Goal: Transaction & Acquisition: Book appointment/travel/reservation

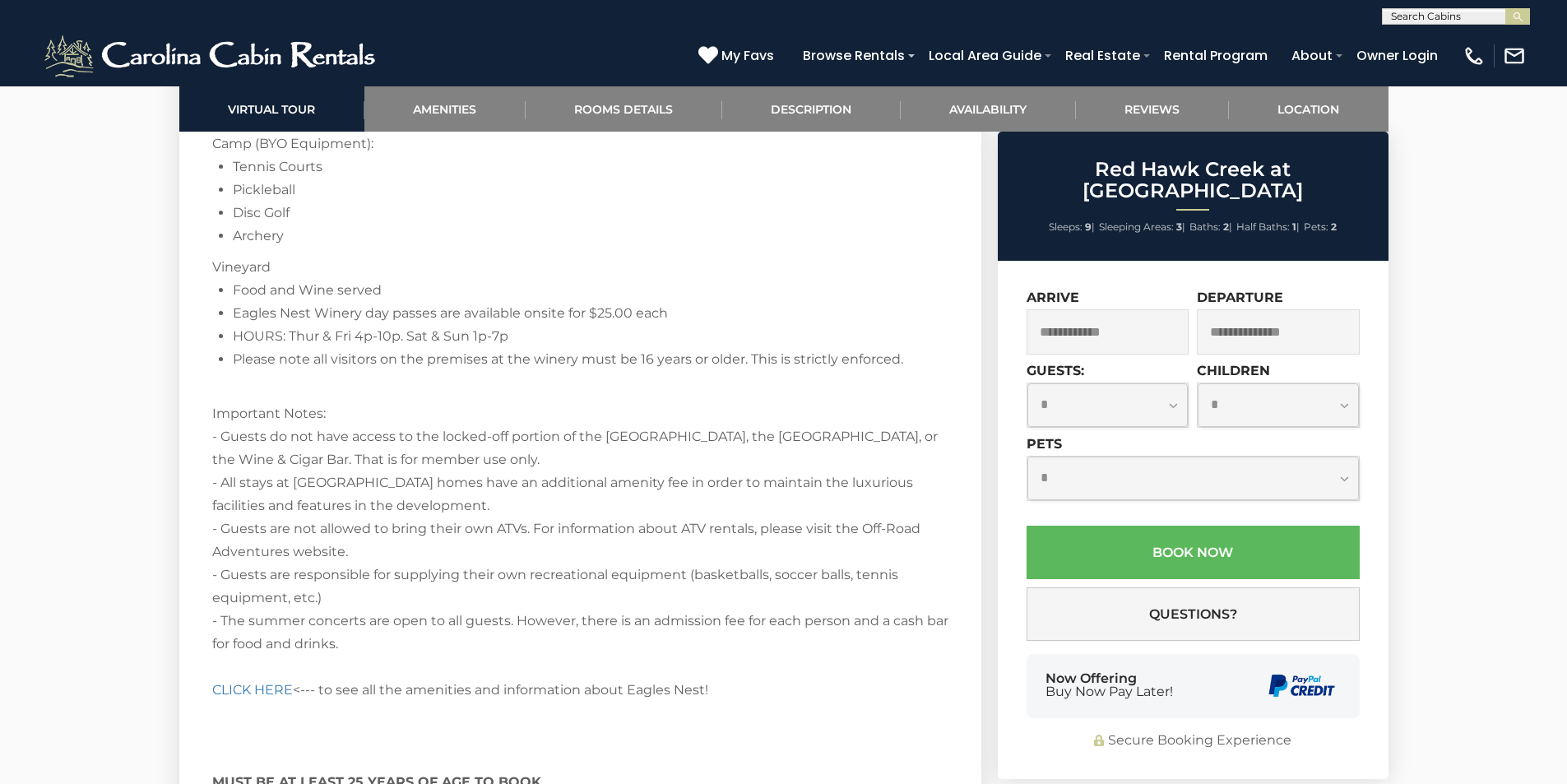
scroll to position [3371, 0]
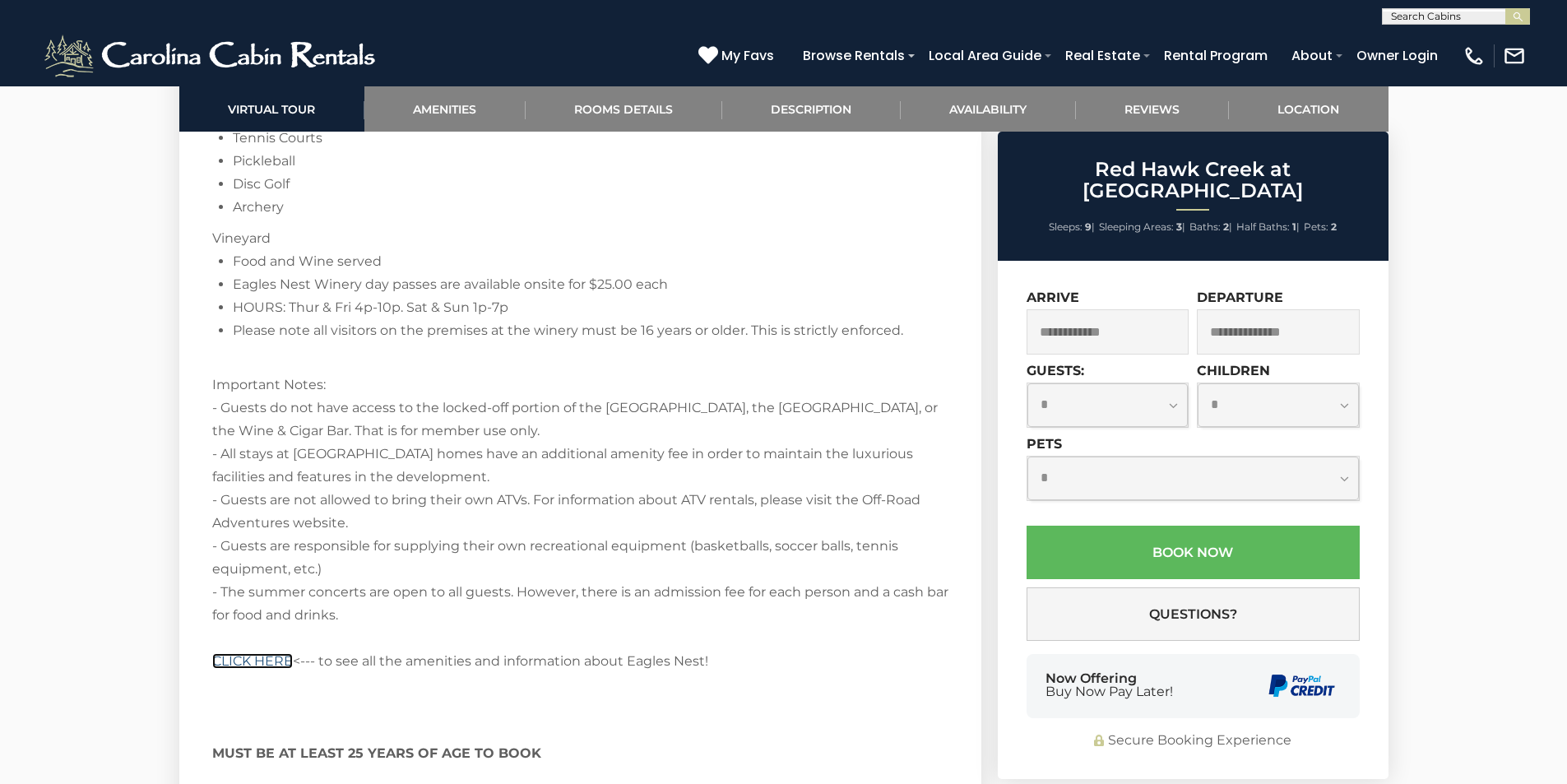
click at [223, 658] on link "CLICK HERE" at bounding box center [253, 660] width 81 height 16
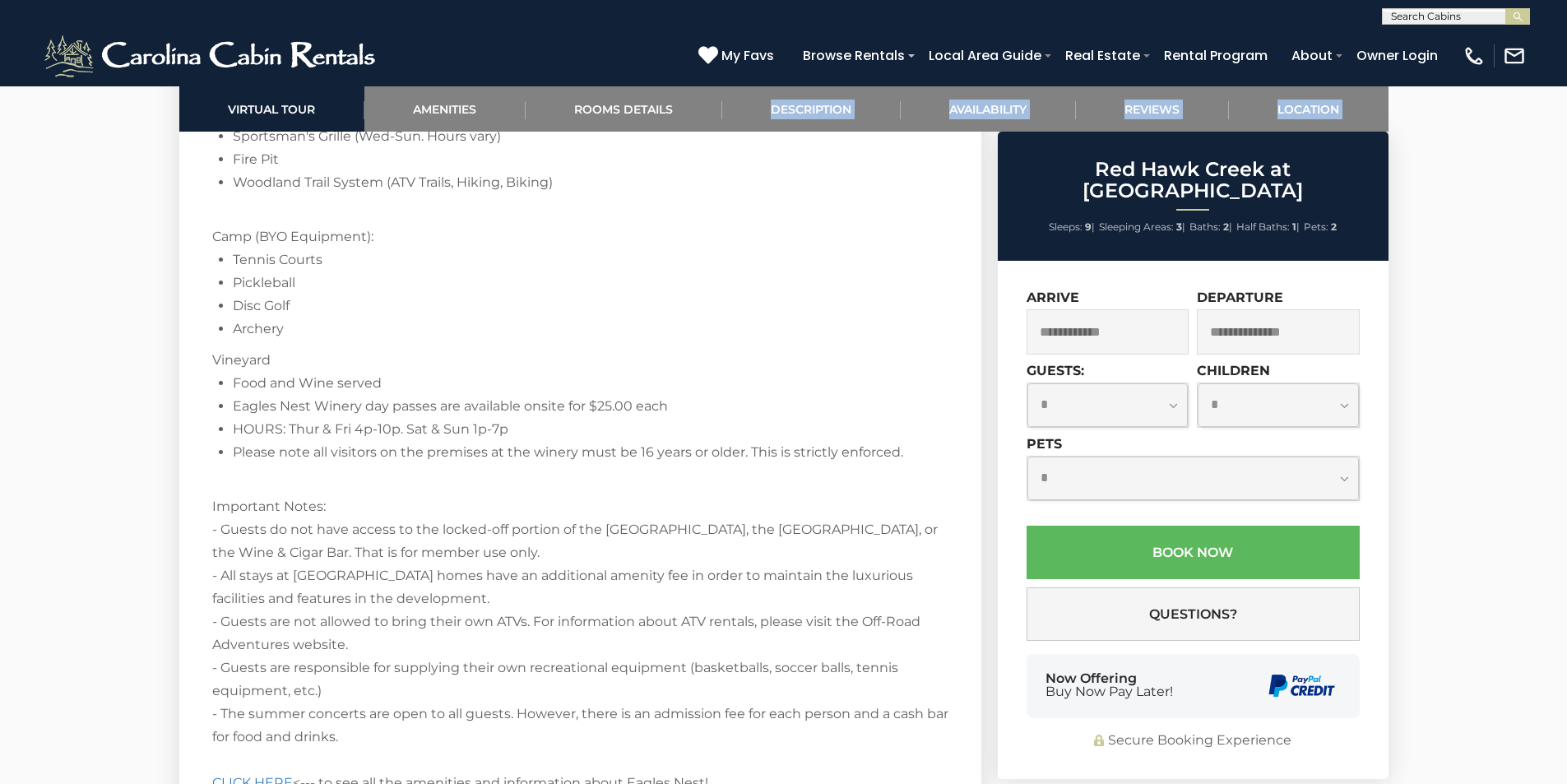
scroll to position [3487, 0]
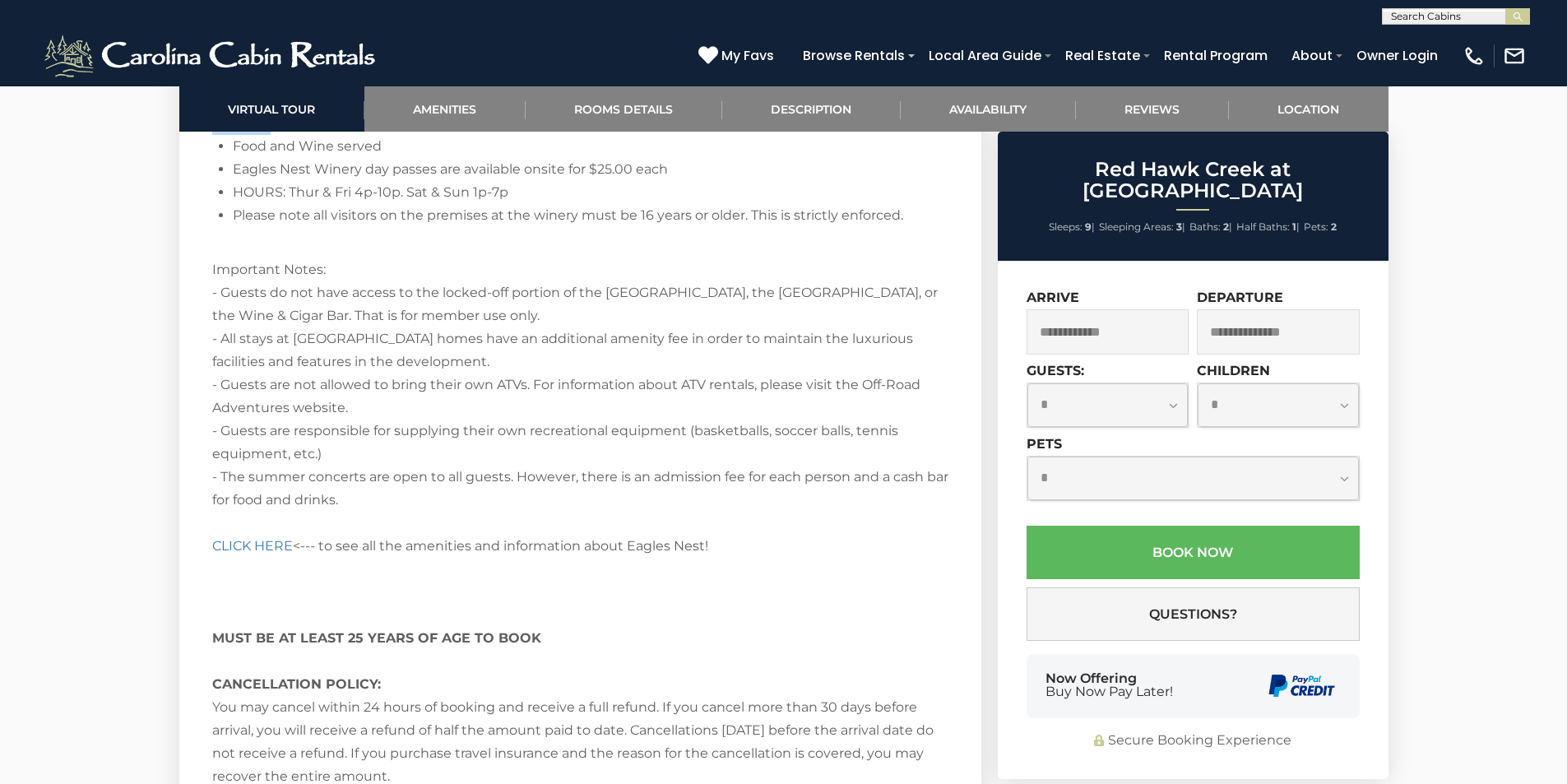
drag, startPoint x: 213, startPoint y: 302, endPoint x: 899, endPoint y: 228, distance: 690.0
copy div "Loremip do Sit Amet Conse! Adipisc elitse Doeius Temp, i utlabo etdol magnaaliq…"
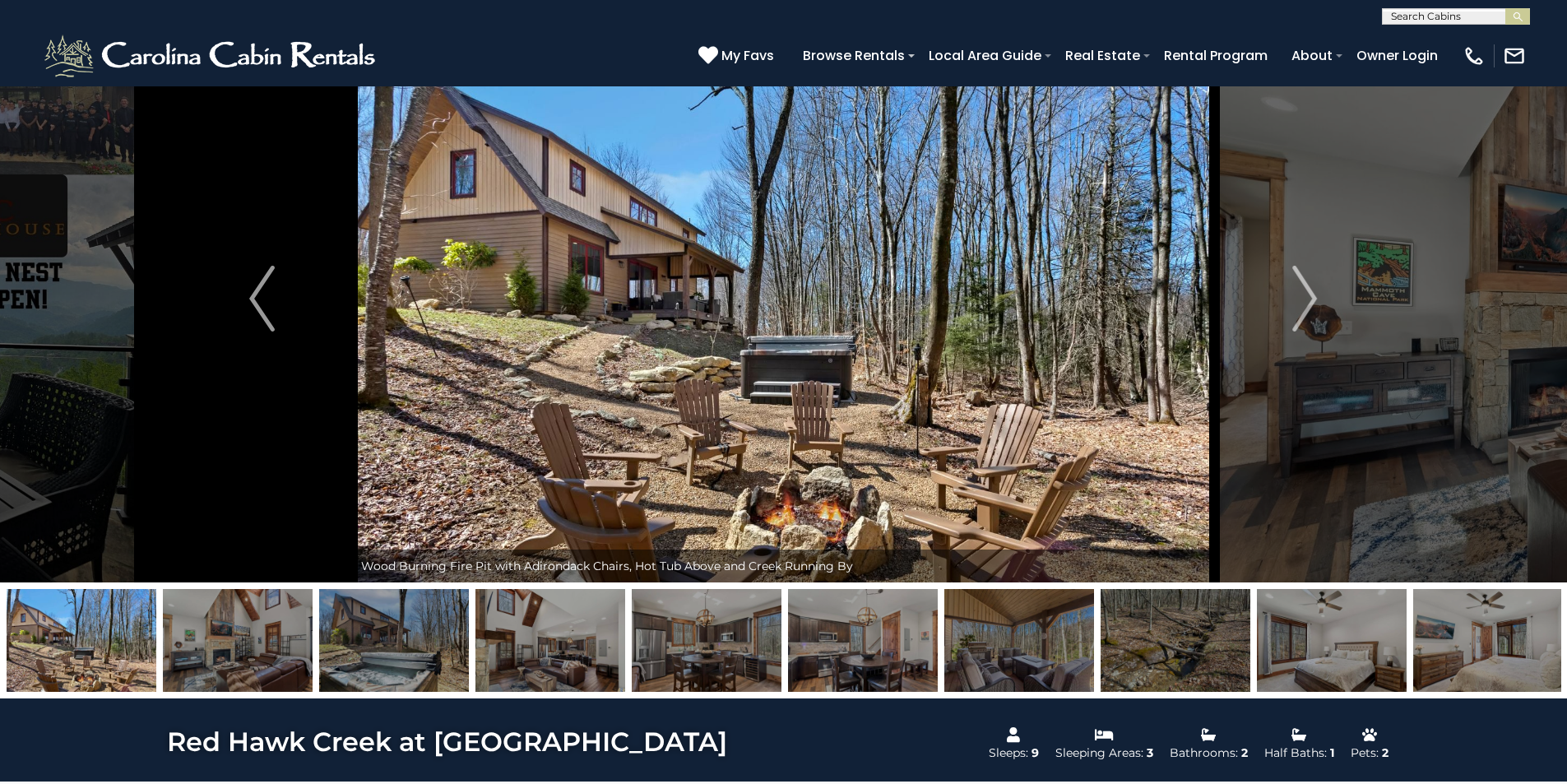
scroll to position [33, 0]
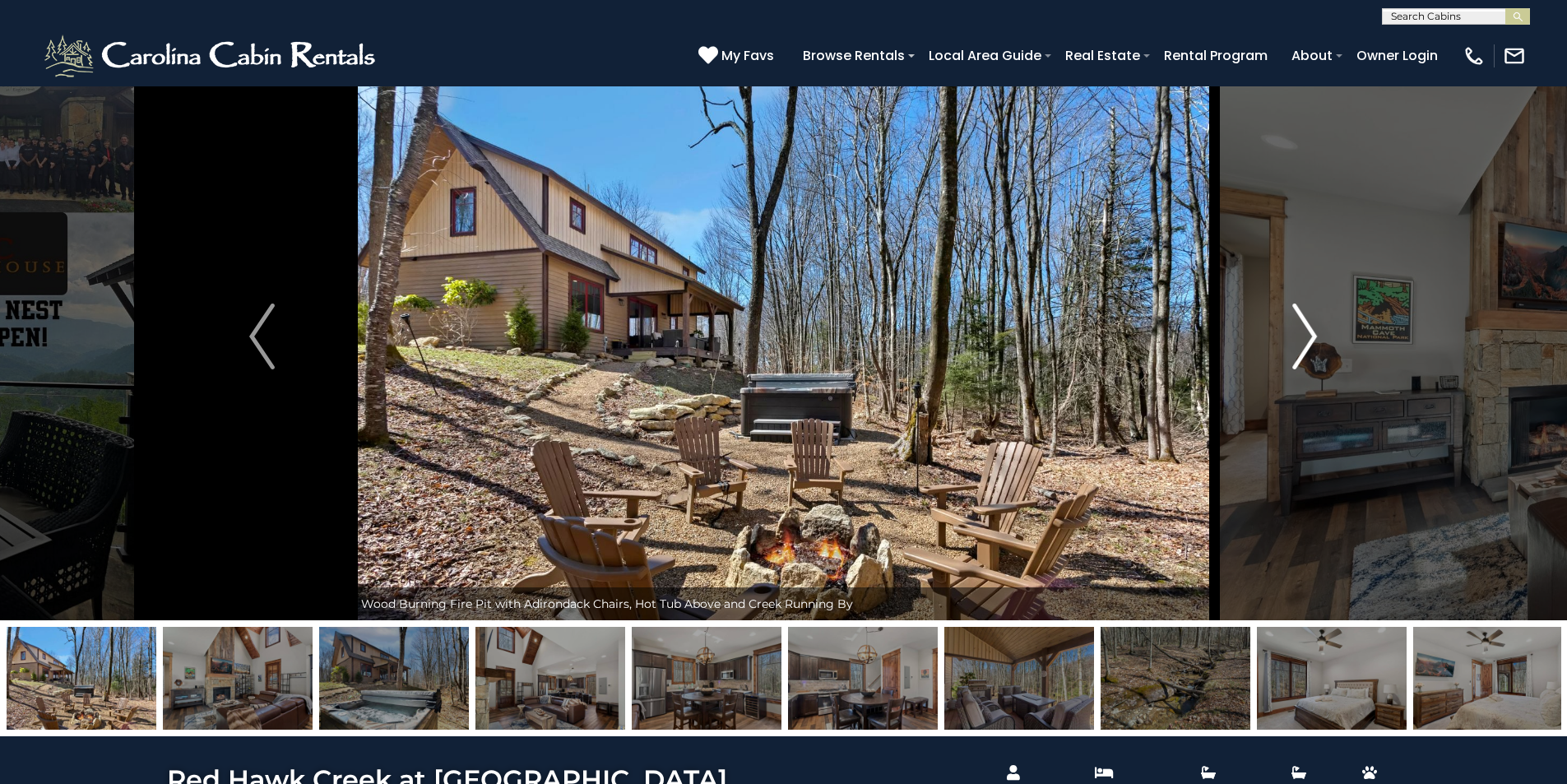
click at [1306, 330] on img "Next" at bounding box center [1304, 336] width 24 height 66
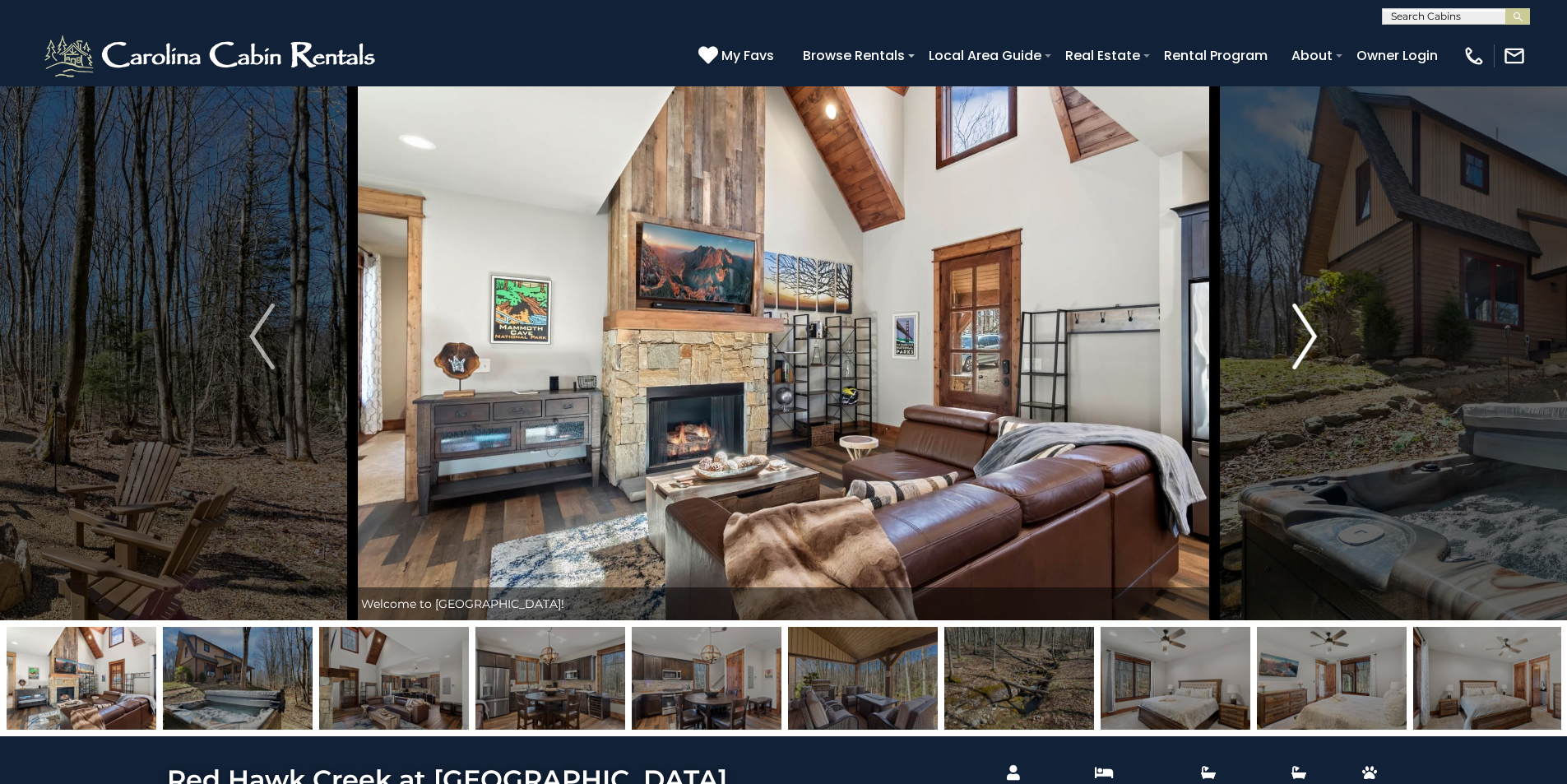
click at [1300, 326] on img "Next" at bounding box center [1304, 336] width 24 height 66
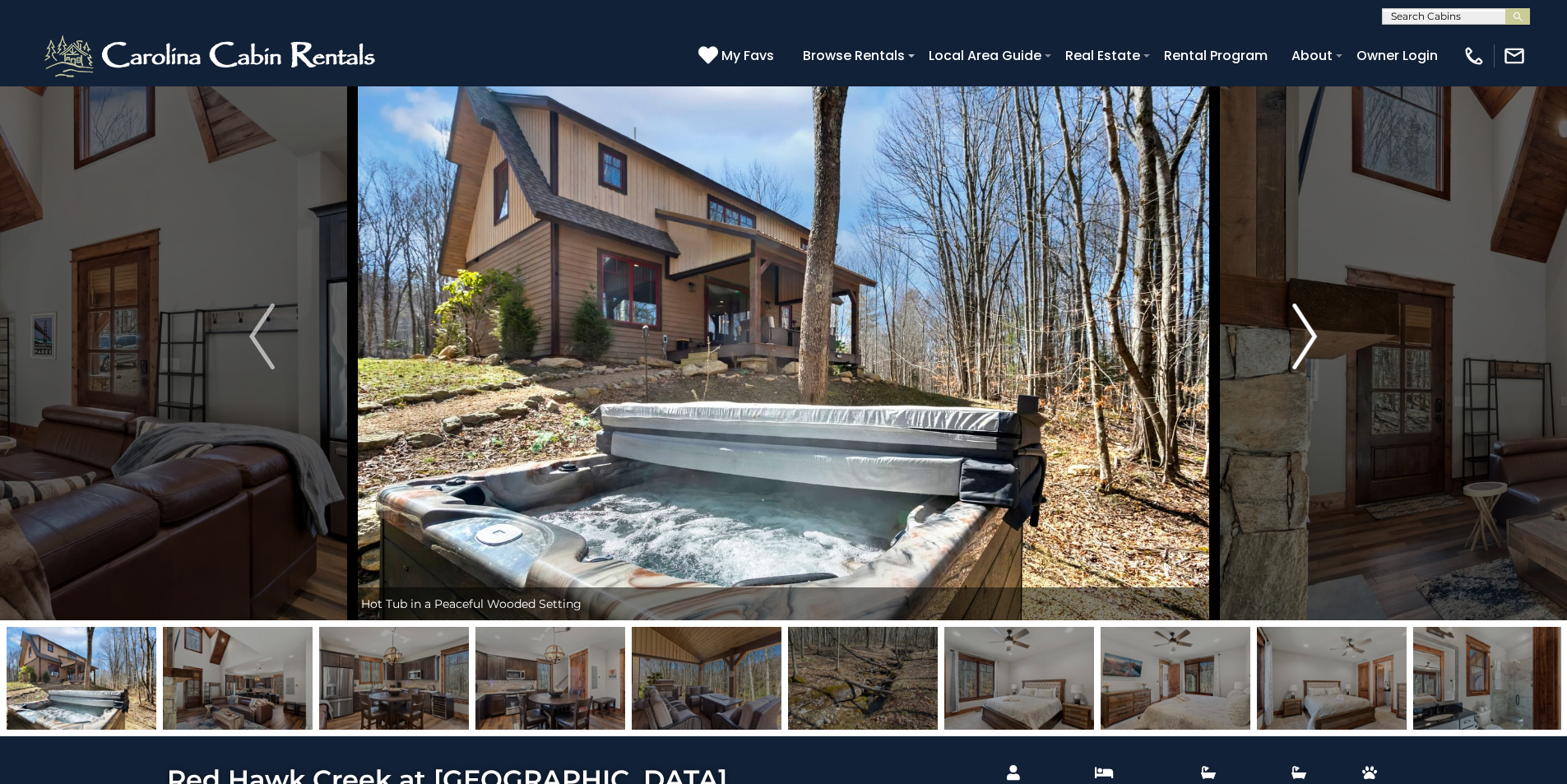
click at [1300, 326] on img "Next" at bounding box center [1304, 336] width 24 height 66
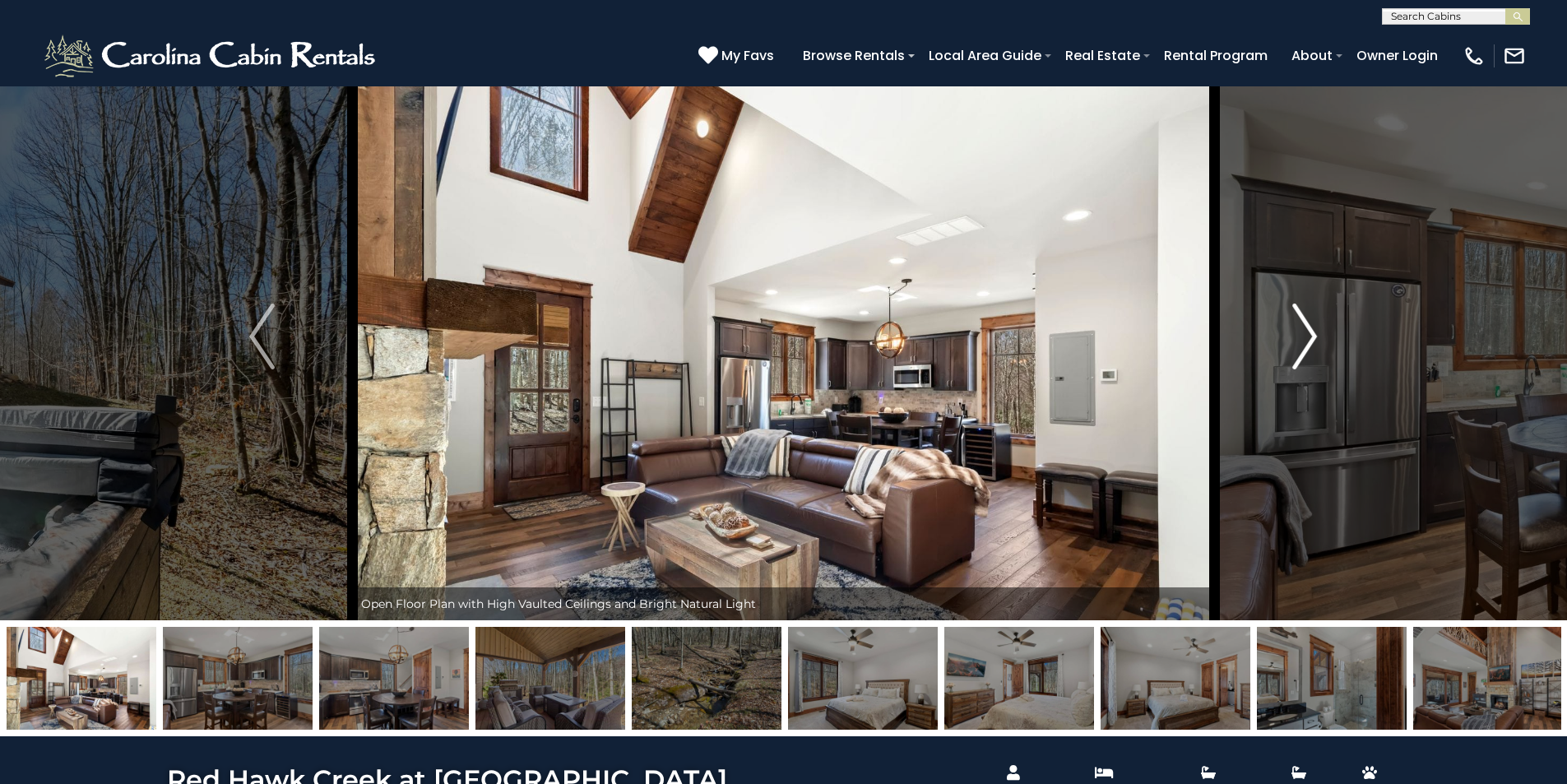
click at [1300, 326] on img "Next" at bounding box center [1304, 336] width 24 height 66
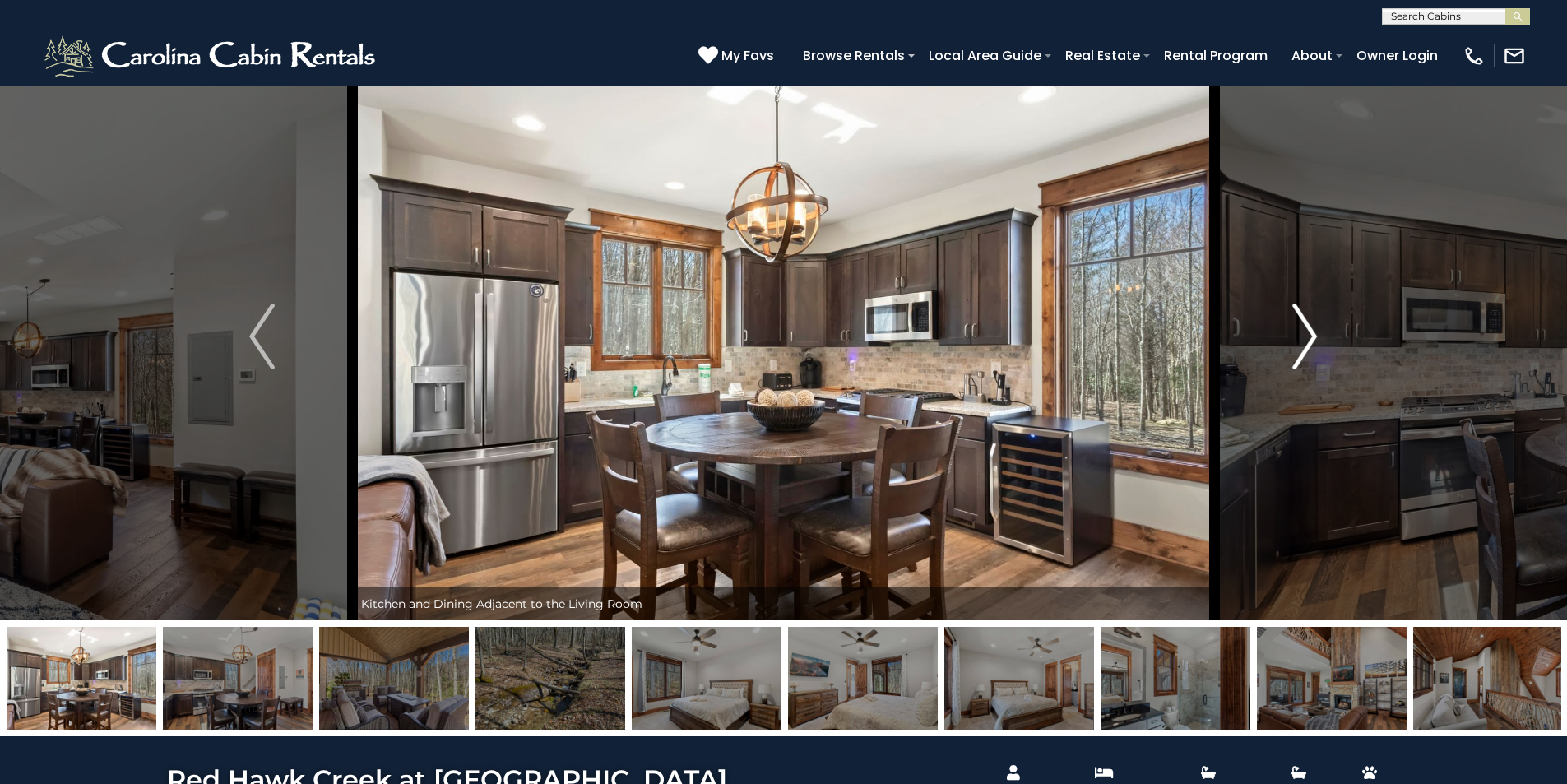
click at [1300, 326] on img "Next" at bounding box center [1304, 336] width 24 height 66
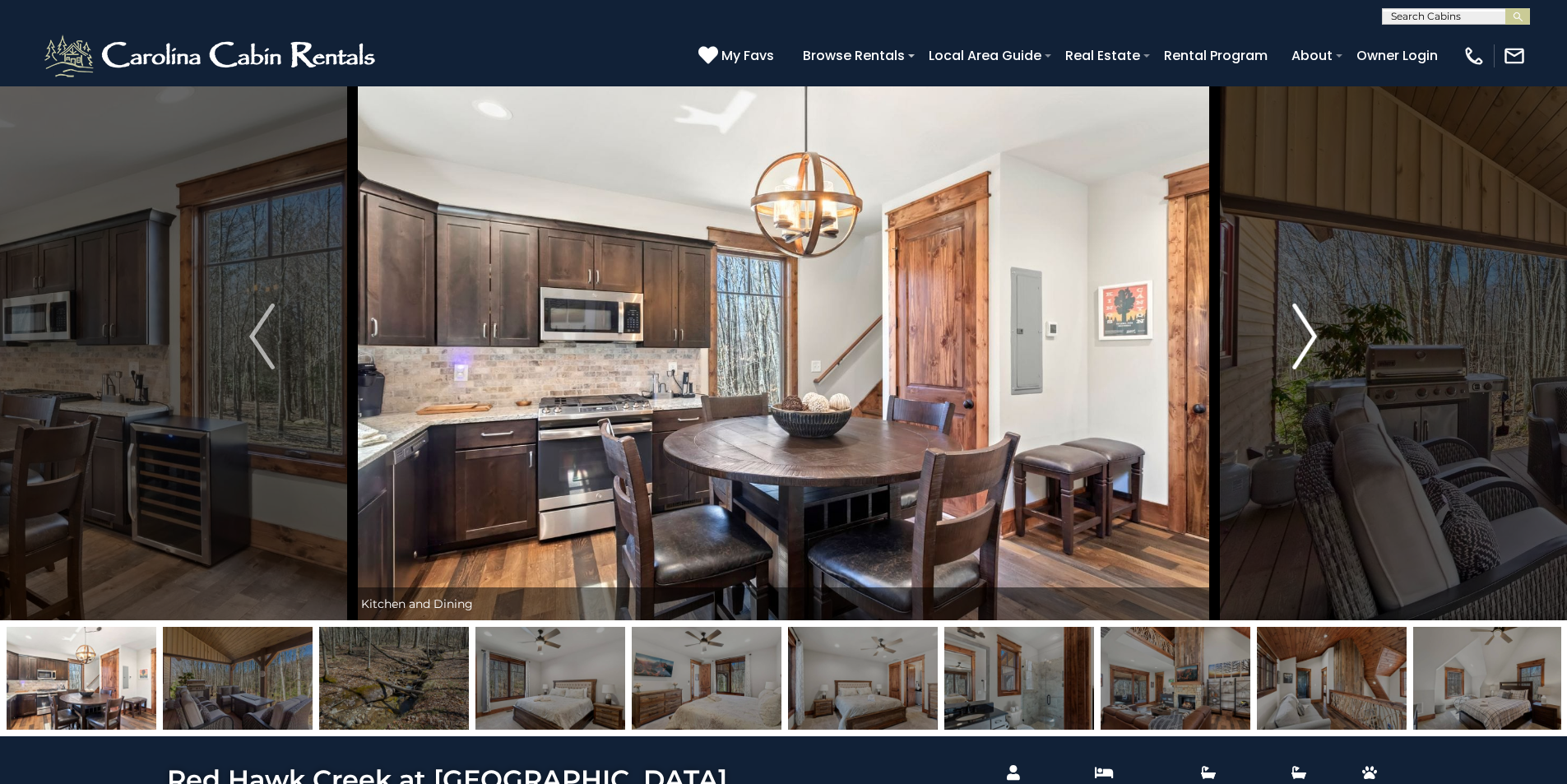
click at [1300, 326] on img "Next" at bounding box center [1304, 336] width 24 height 66
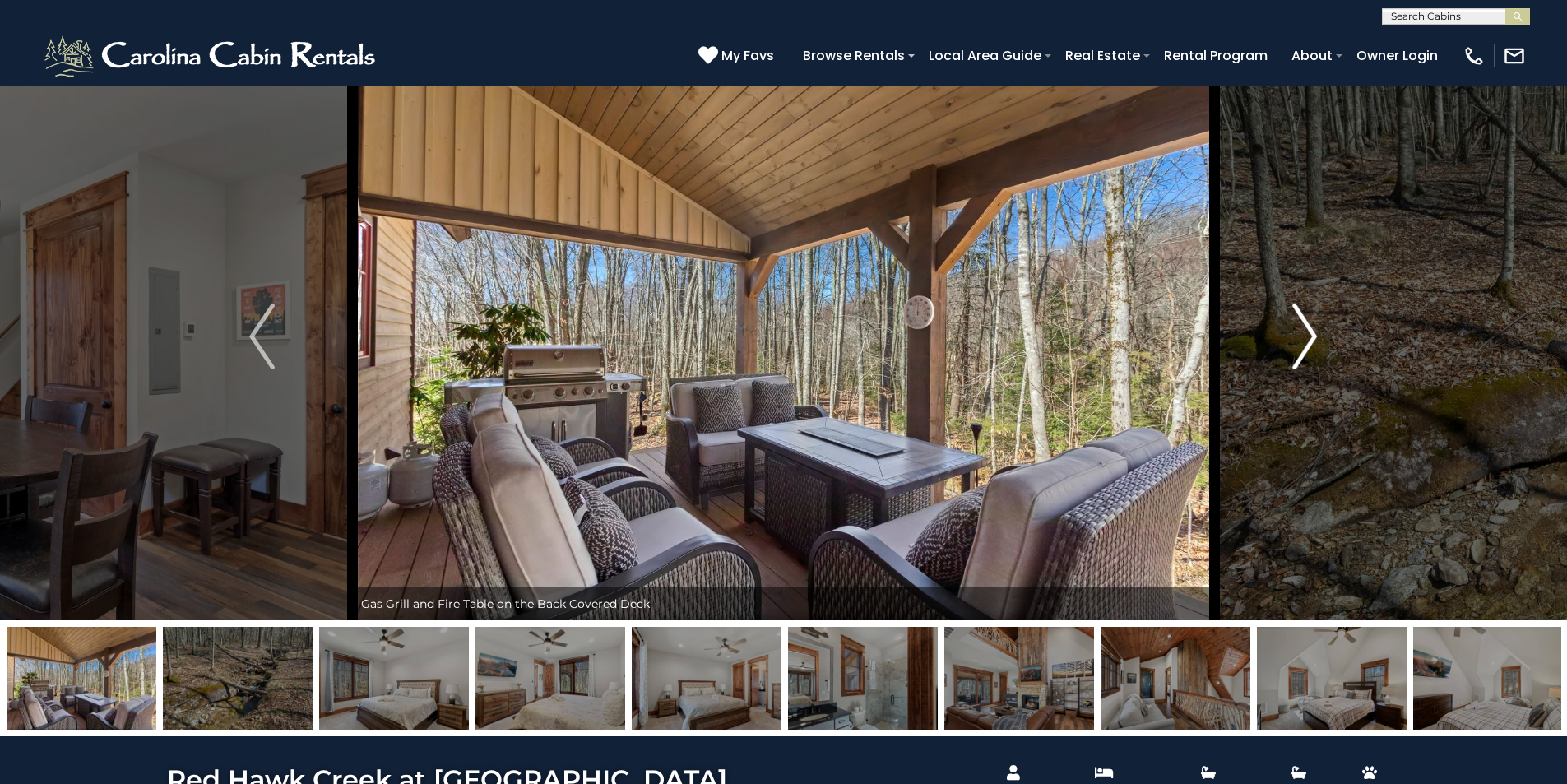
click at [1300, 326] on img "Next" at bounding box center [1304, 336] width 24 height 66
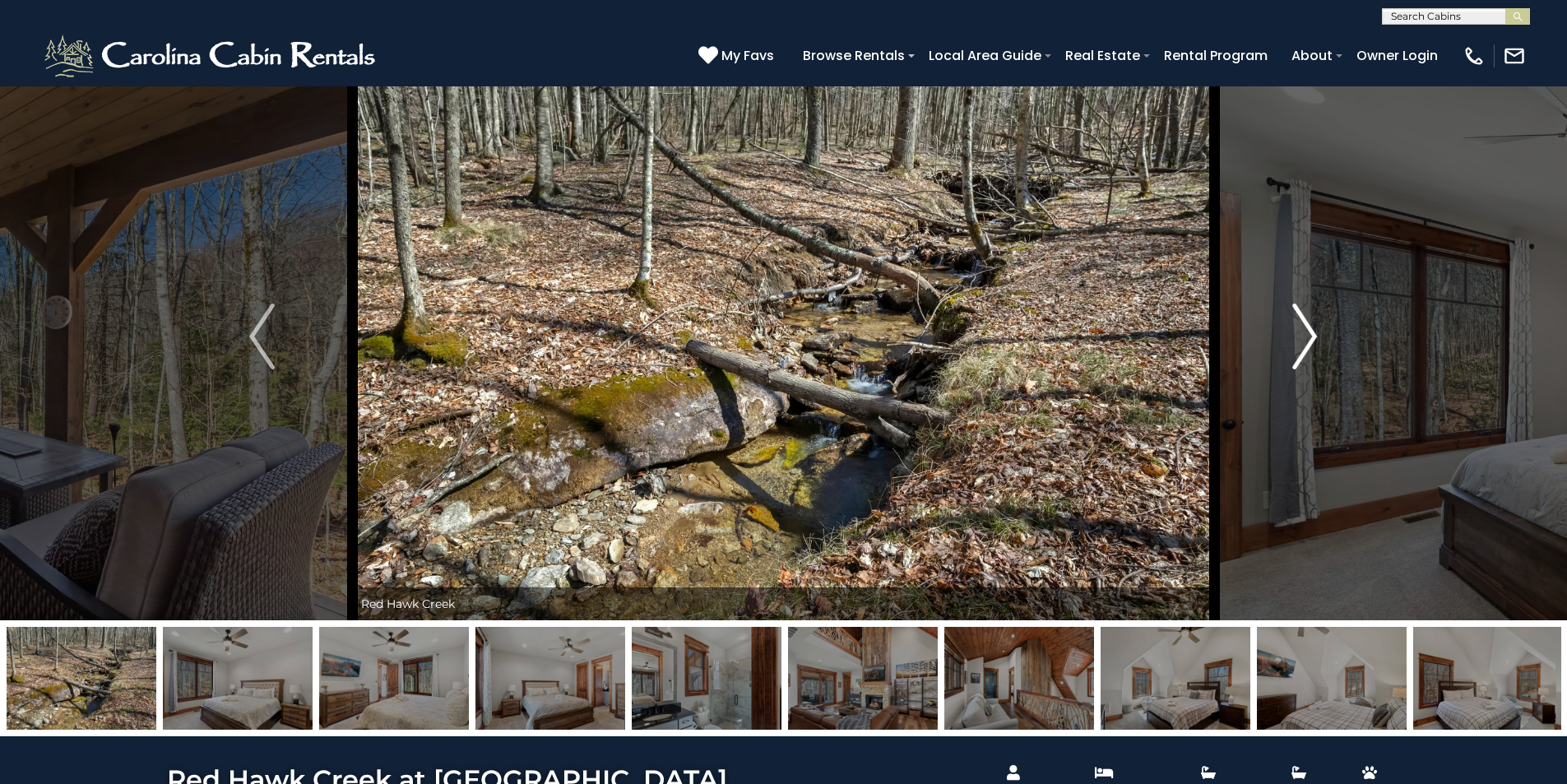
click at [1300, 326] on img "Next" at bounding box center [1304, 336] width 24 height 66
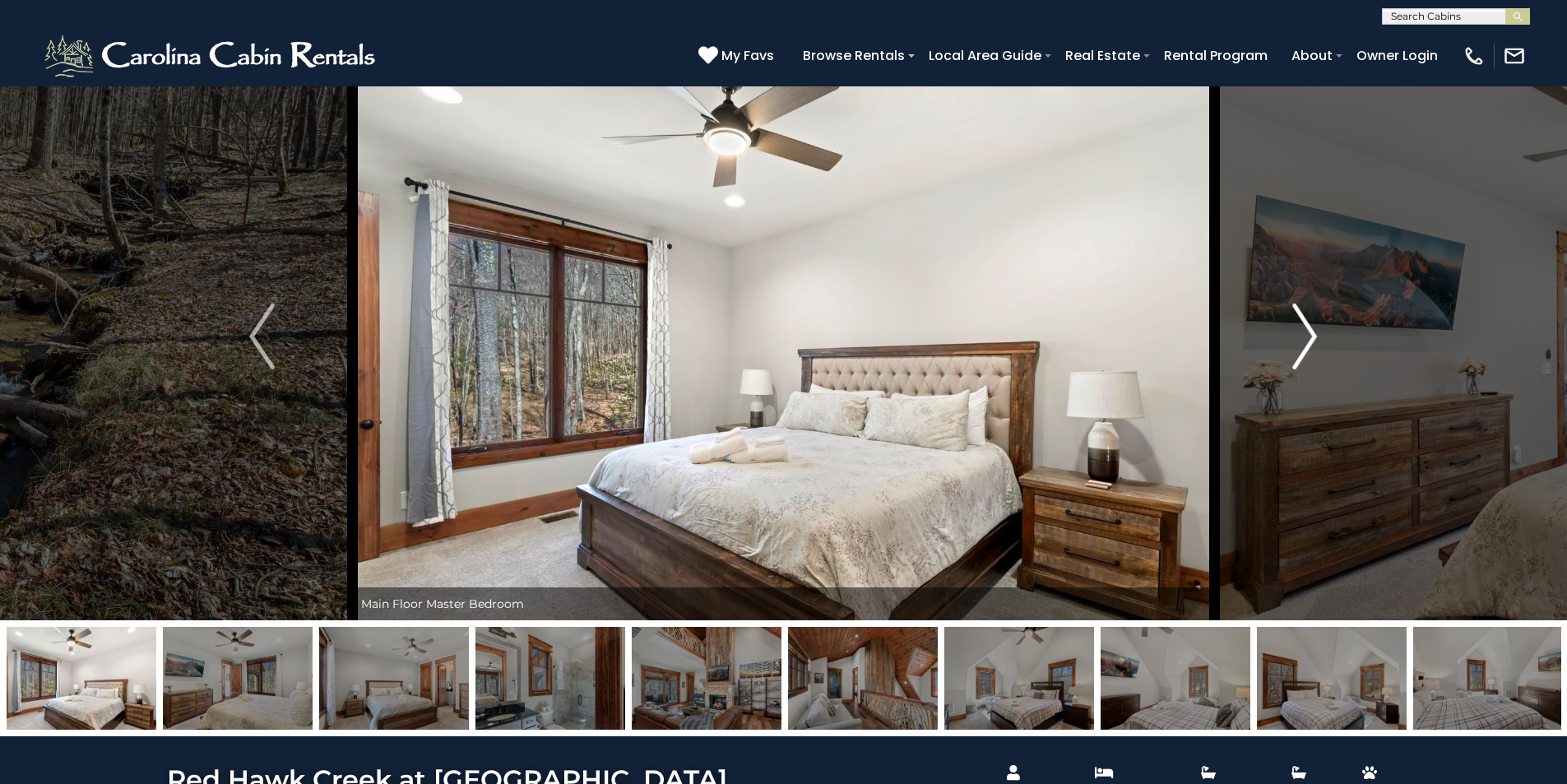
click at [1300, 326] on img "Next" at bounding box center [1304, 336] width 24 height 66
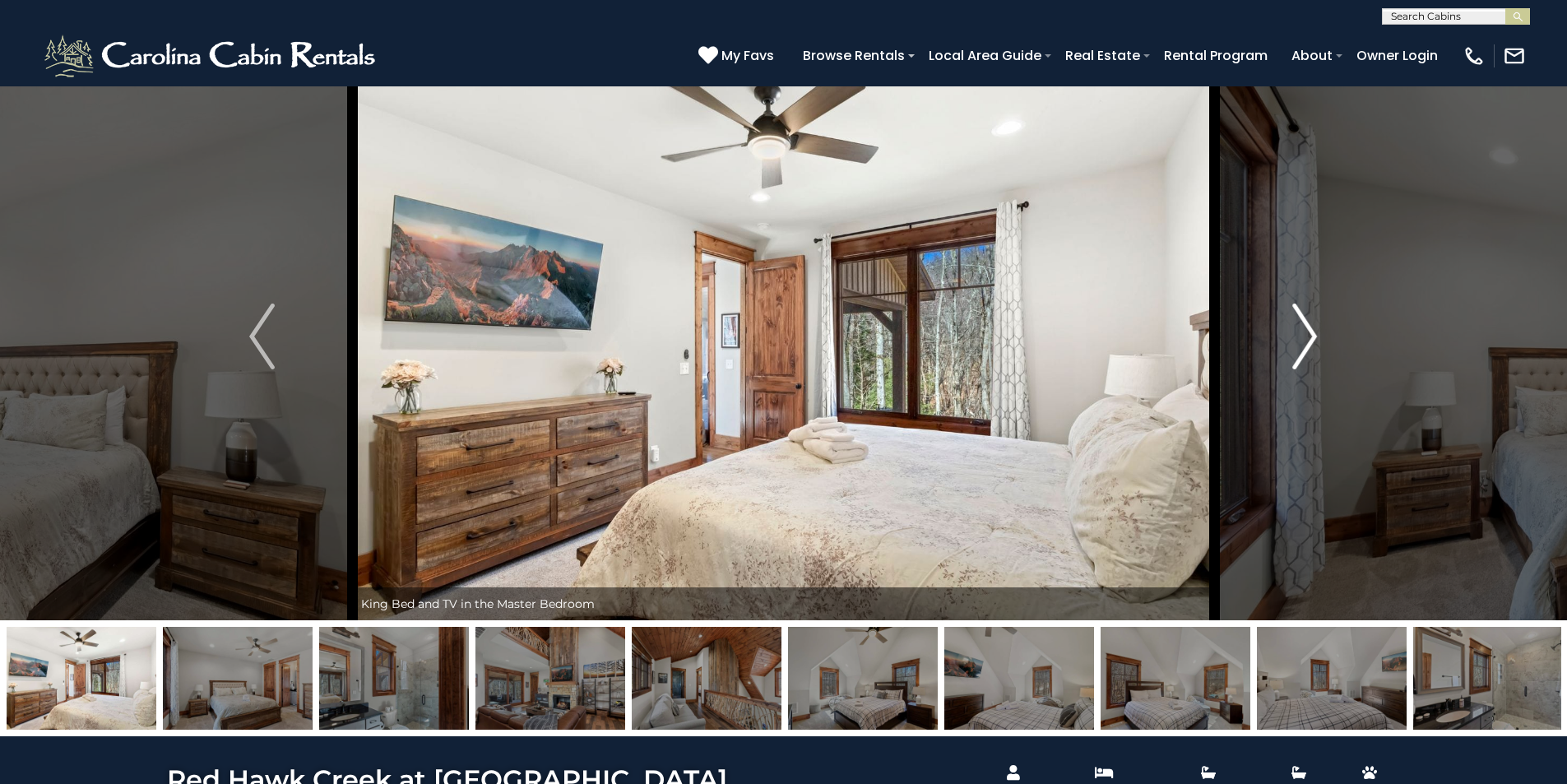
click at [1300, 326] on img "Next" at bounding box center [1304, 336] width 24 height 66
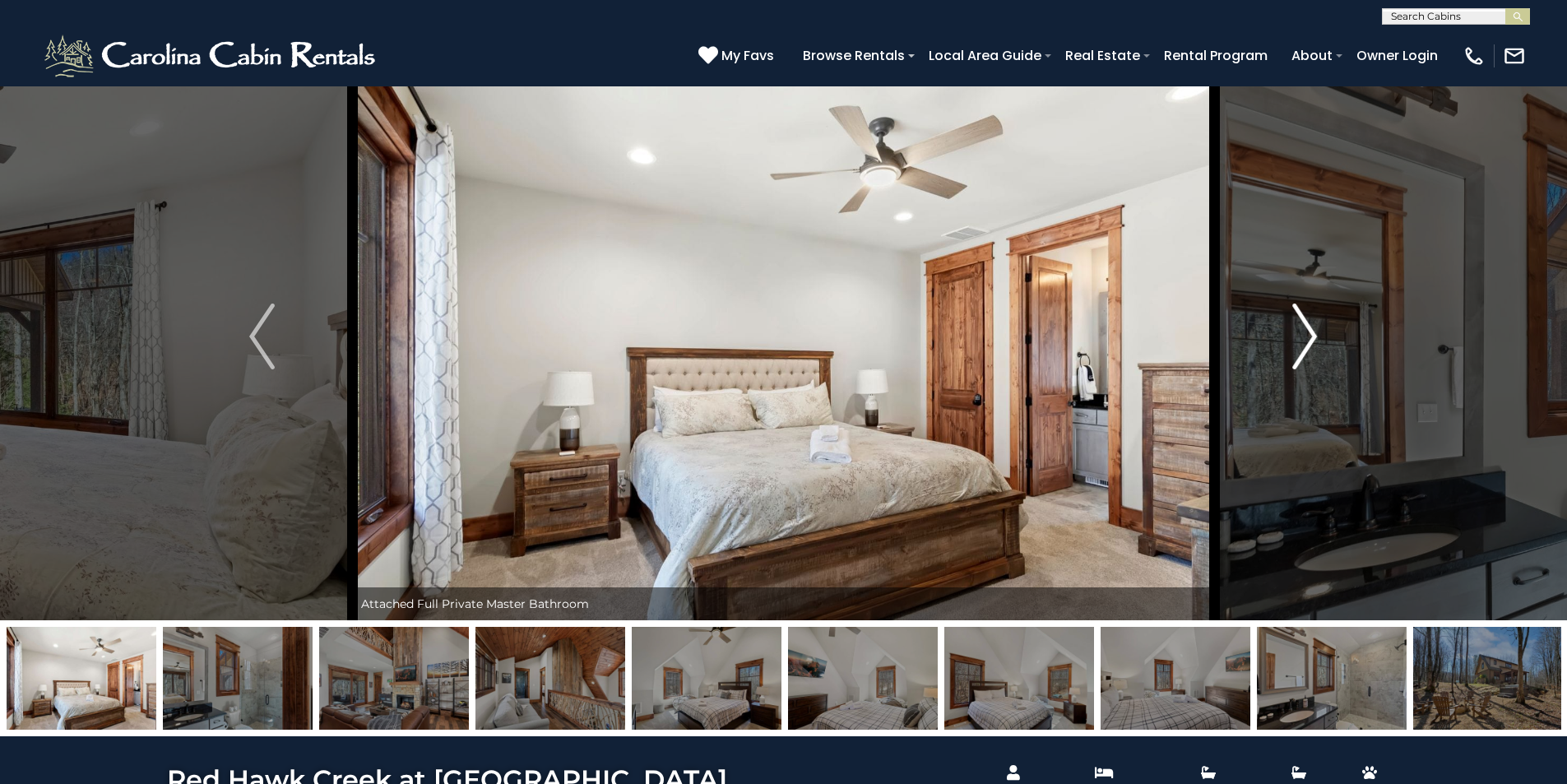
click at [1300, 326] on img "Next" at bounding box center [1304, 336] width 24 height 66
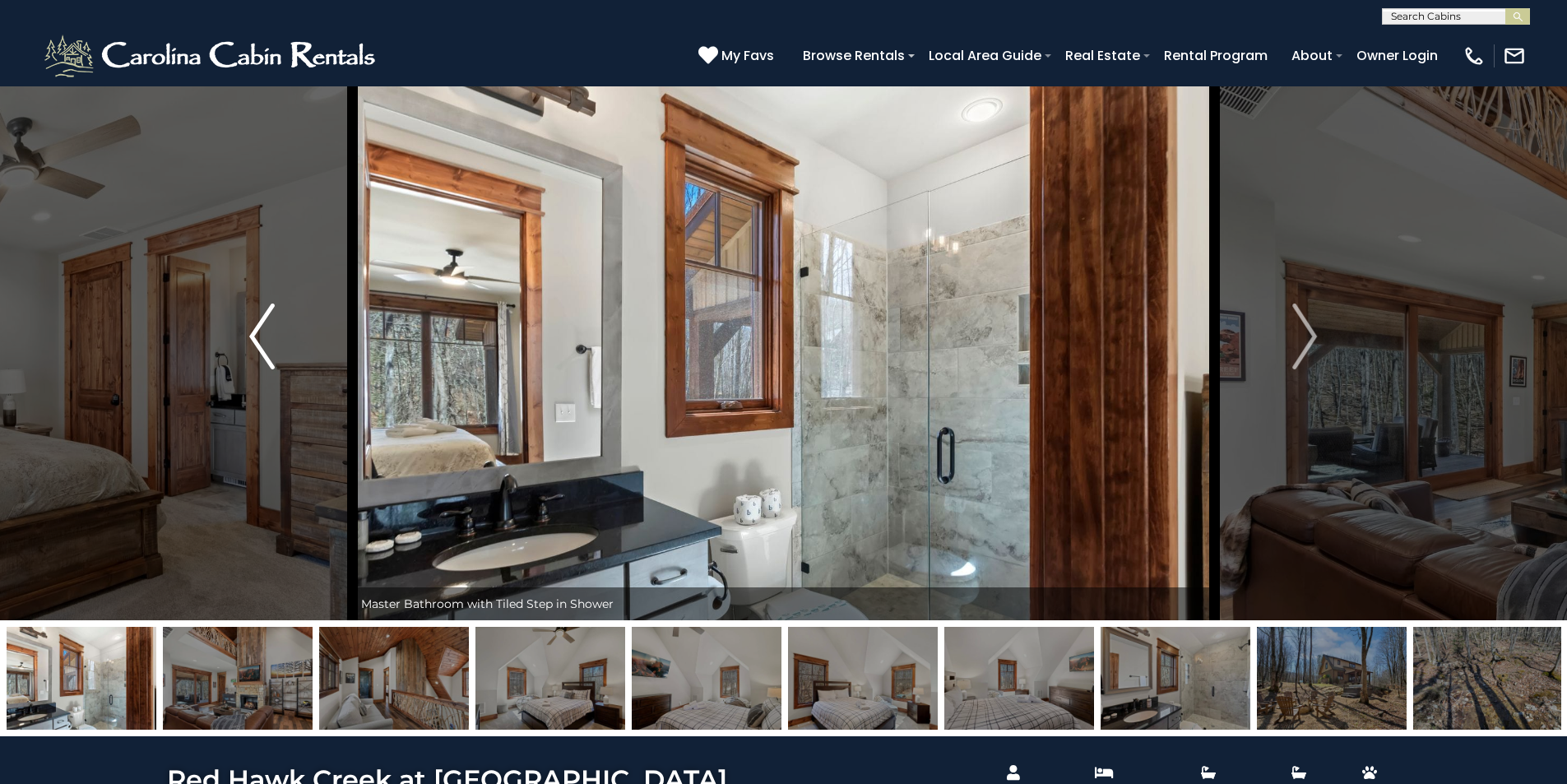
click at [256, 360] on img "Previous" at bounding box center [261, 336] width 24 height 66
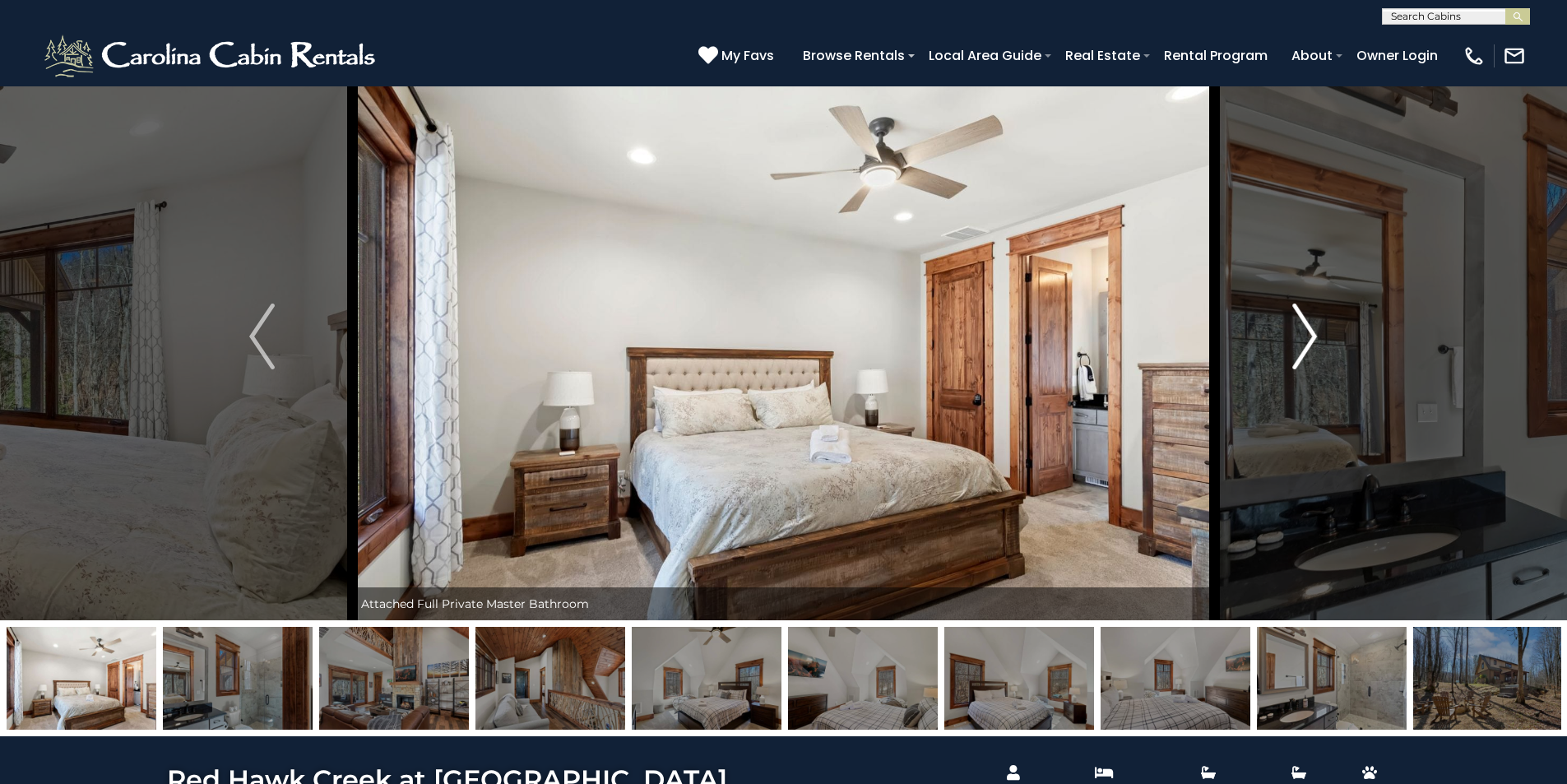
click at [1311, 355] on img "Next" at bounding box center [1304, 336] width 24 height 66
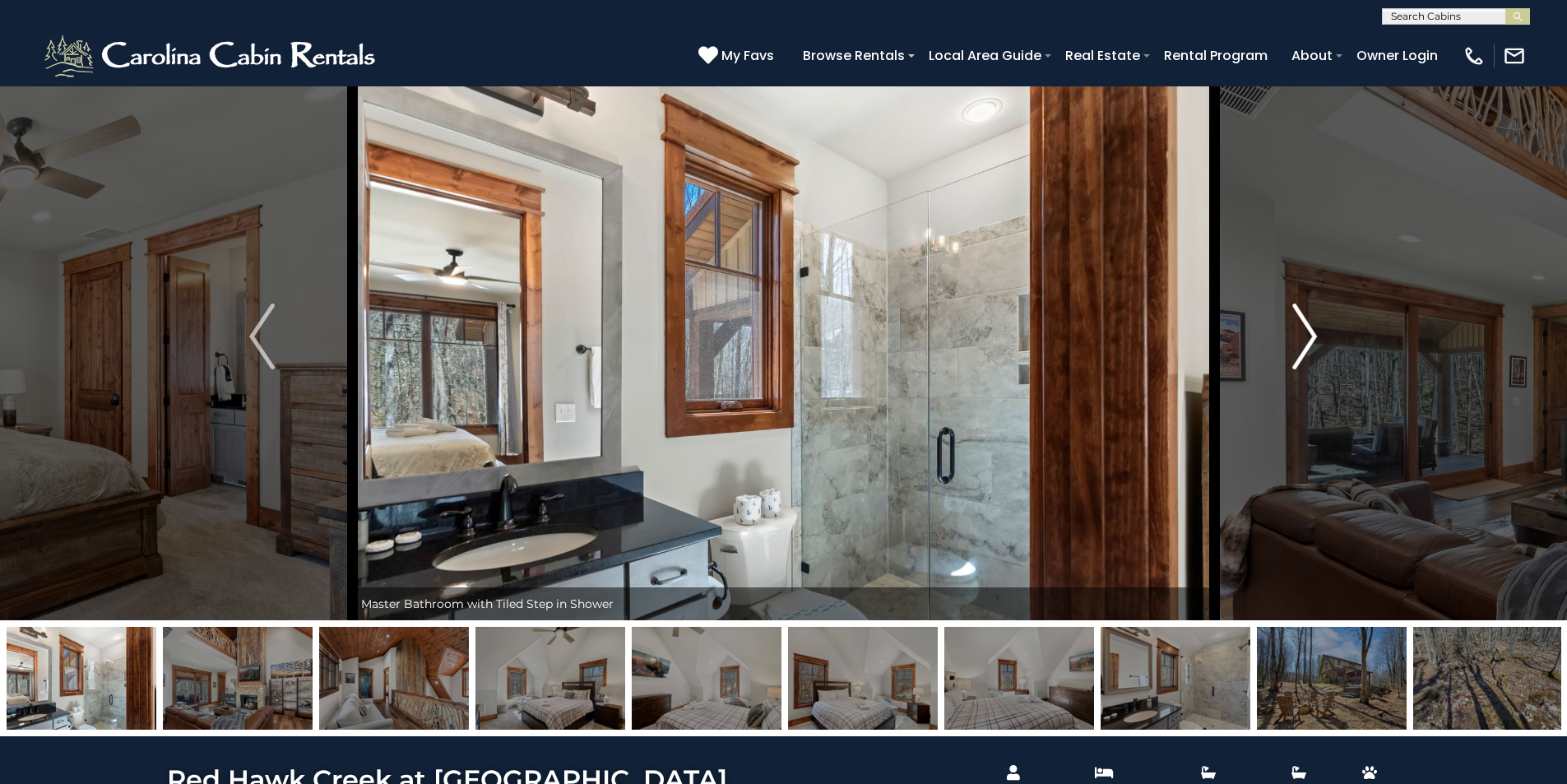
click at [1324, 343] on button "Next" at bounding box center [1305, 336] width 181 height 567
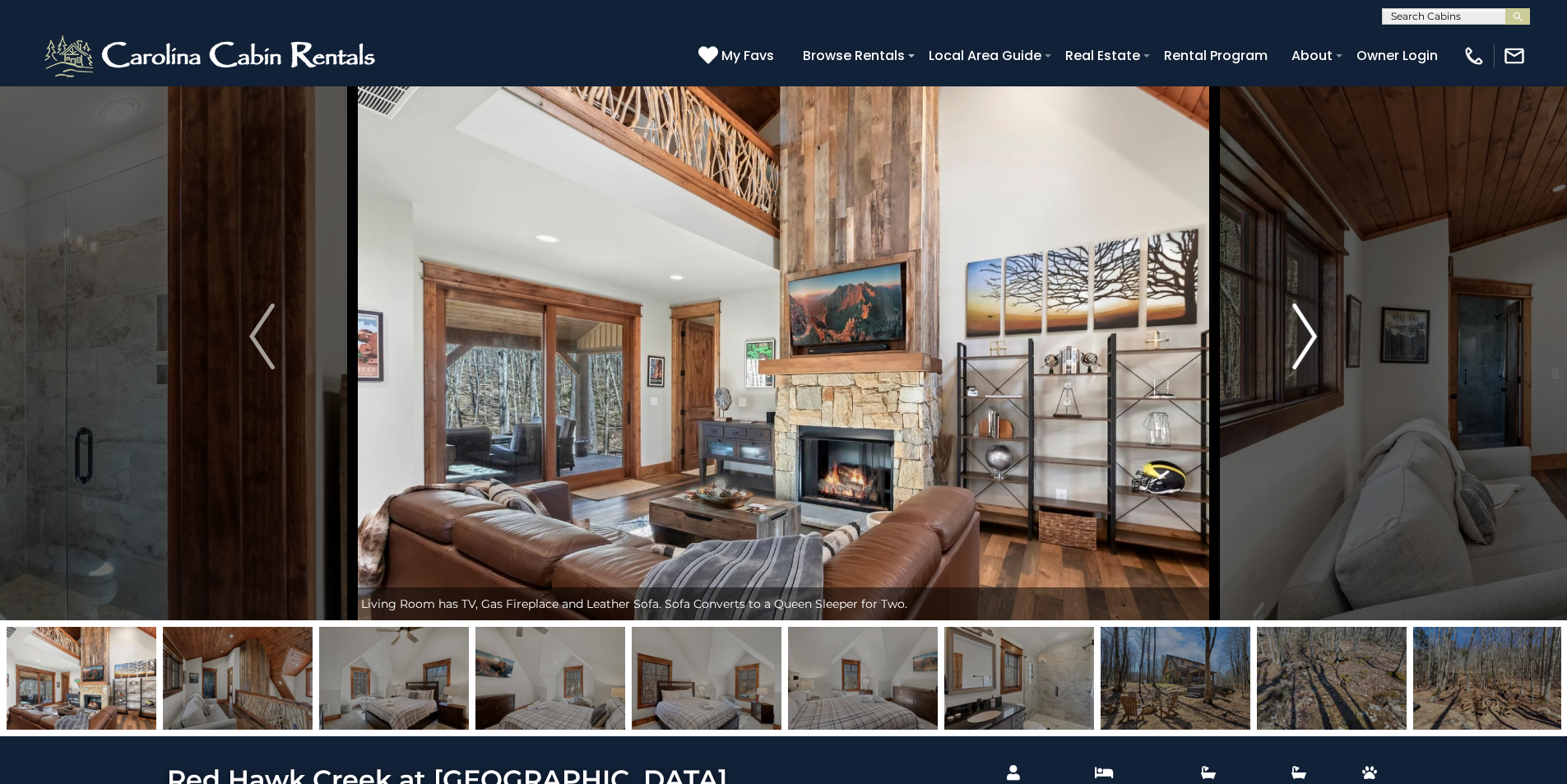
click at [1322, 345] on button "Next" at bounding box center [1305, 336] width 181 height 567
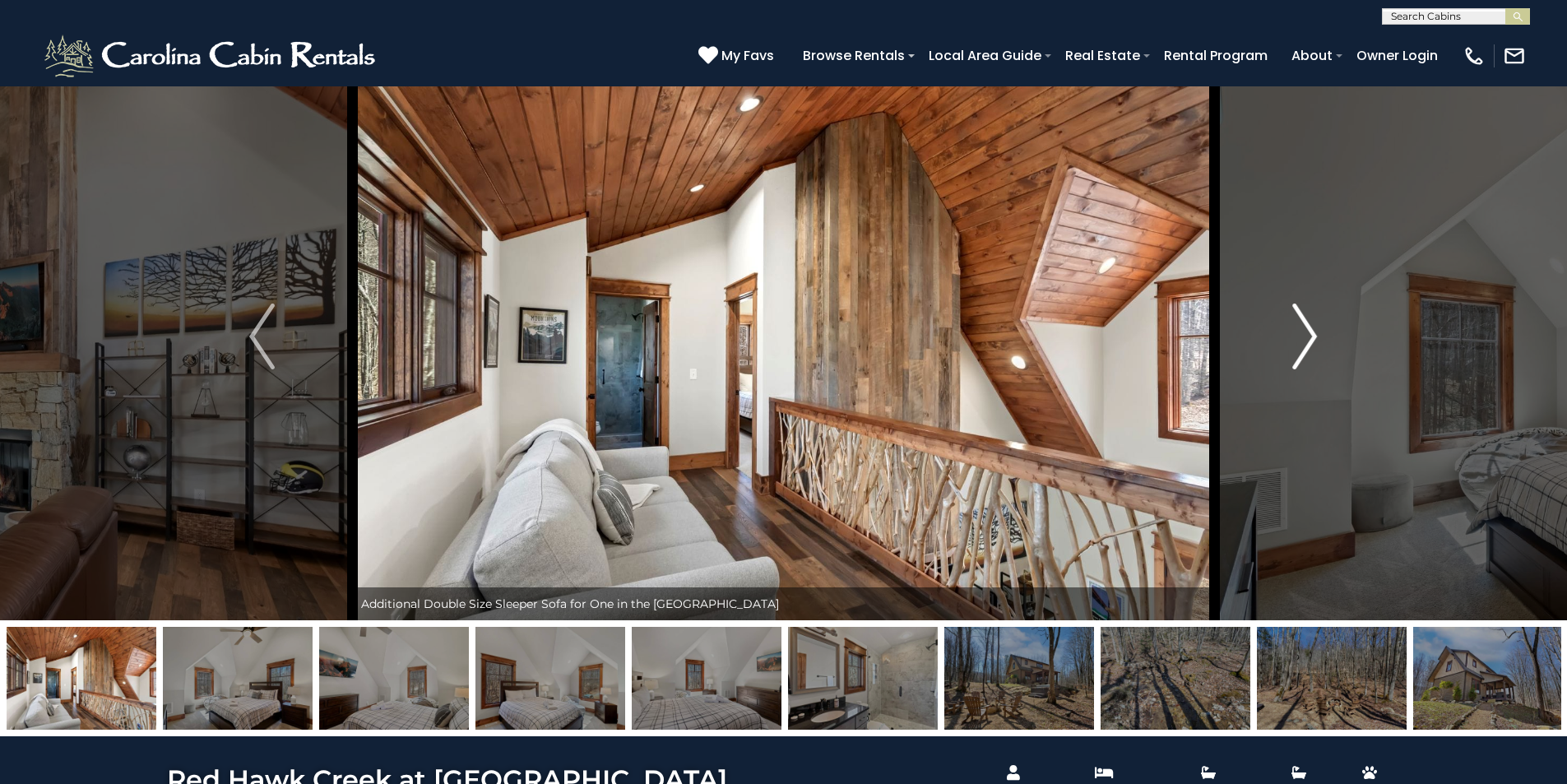
click at [1322, 345] on button "Next" at bounding box center [1305, 336] width 181 height 567
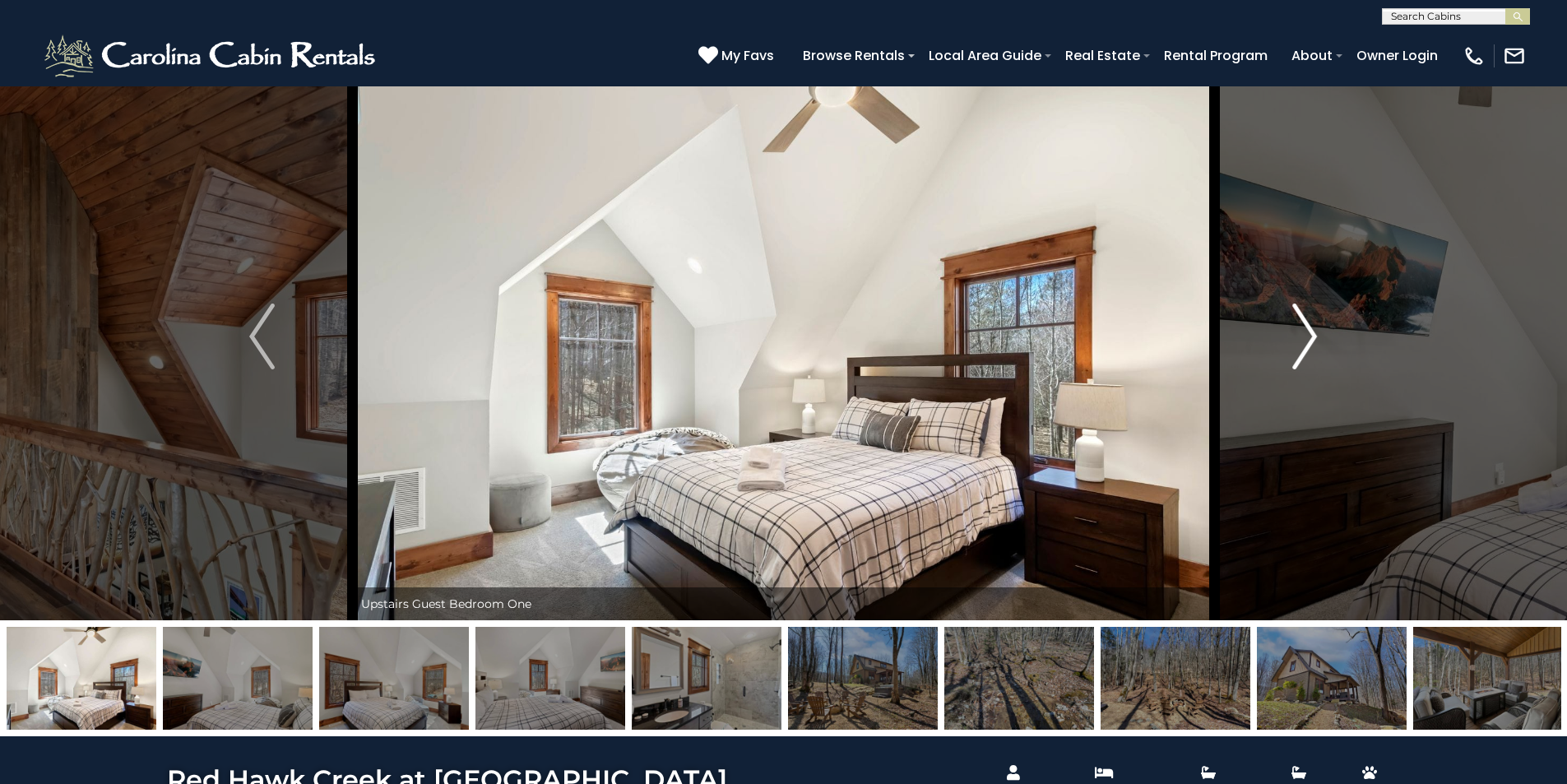
click at [1322, 345] on button "Next" at bounding box center [1305, 336] width 181 height 567
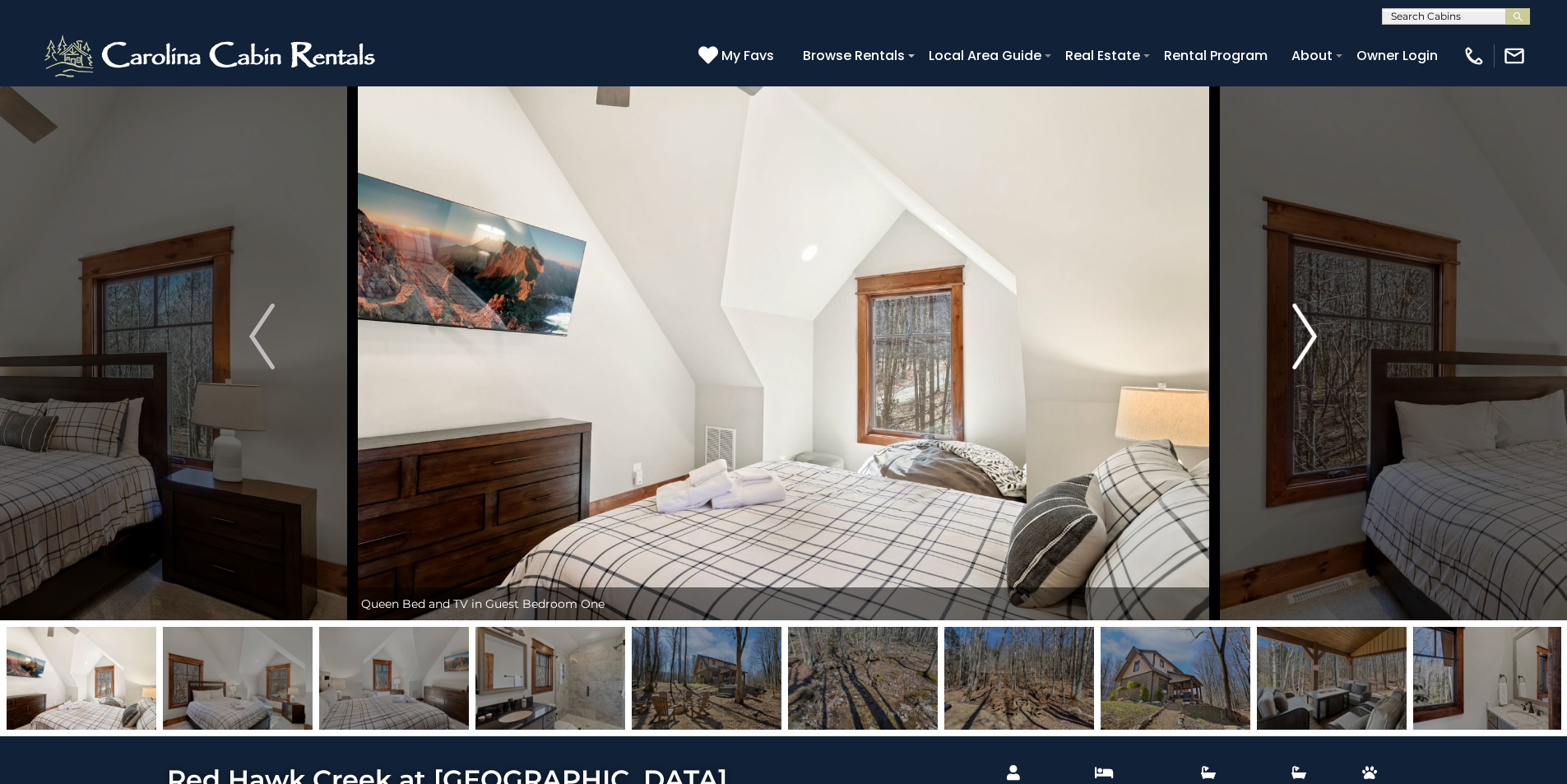
click at [1322, 345] on button "Next" at bounding box center [1305, 336] width 181 height 567
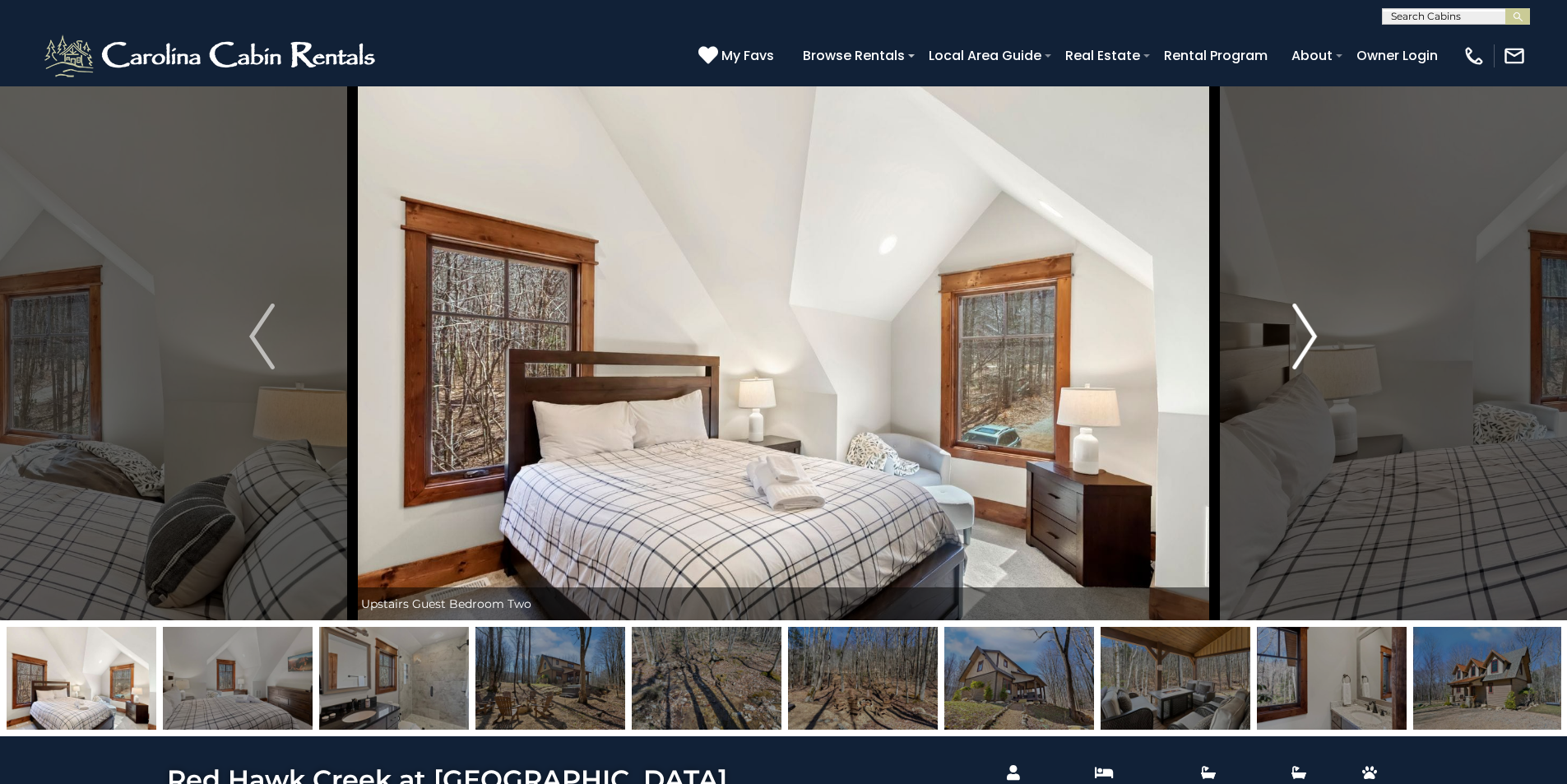
click at [1322, 345] on button "Next" at bounding box center [1305, 336] width 181 height 567
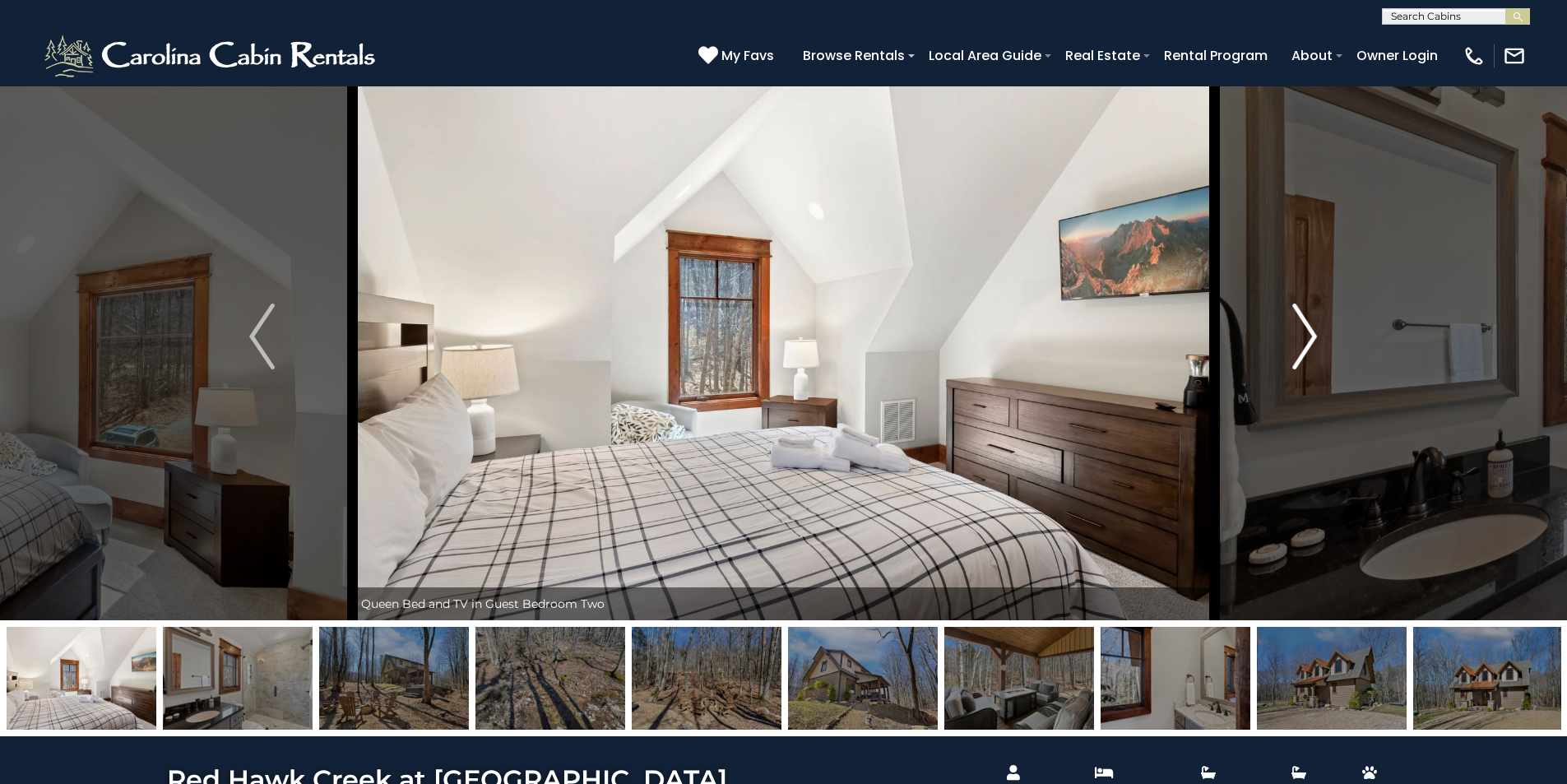
click at [1322, 345] on button "Next" at bounding box center [1305, 336] width 181 height 567
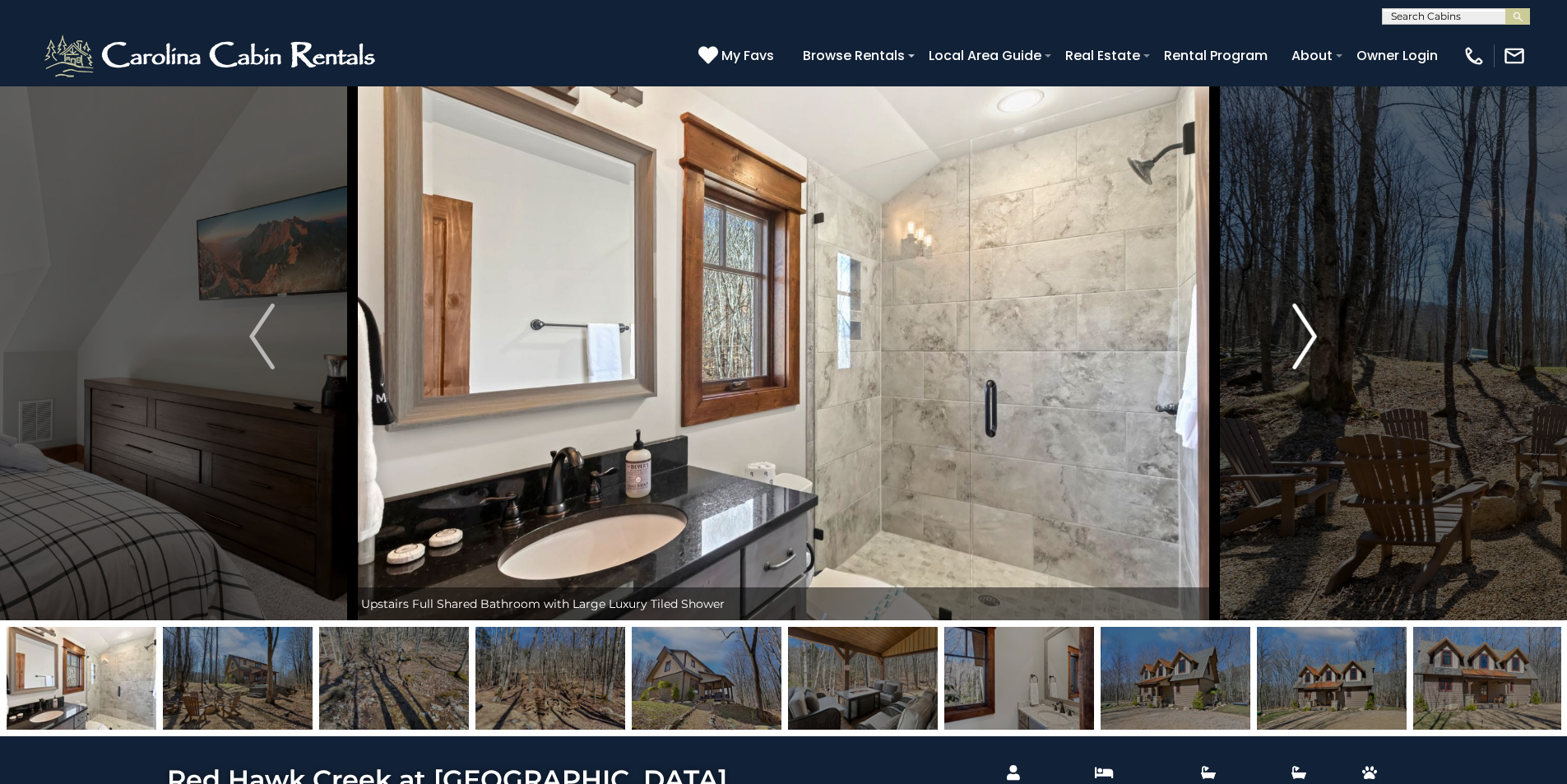
click at [1322, 345] on button "Next" at bounding box center [1305, 336] width 181 height 567
